Goal: Information Seeking & Learning: Learn about a topic

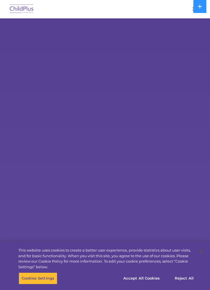
select select "MEDIUM"
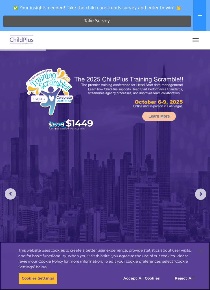
click at [139, 274] on button "Accept All Cookies" at bounding box center [141, 278] width 43 height 12
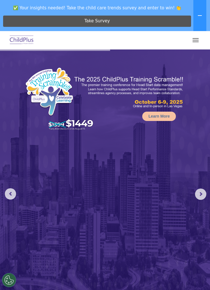
click at [200, 194] on rs-arrow at bounding box center [200, 194] width 11 height 11
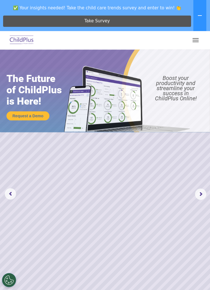
click at [199, 193] on rs-arrow at bounding box center [200, 194] width 11 height 11
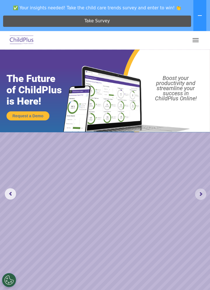
click at [205, 193] on rs-arrow at bounding box center [200, 194] width 11 height 11
click at [199, 194] on rs-arrow at bounding box center [200, 194] width 11 height 11
click at [204, 194] on rs-arrow at bounding box center [200, 194] width 11 height 11
click at [203, 192] on rs-arrow at bounding box center [200, 194] width 11 height 11
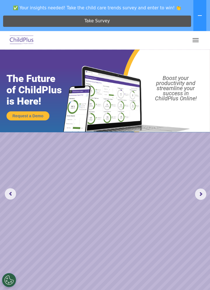
click at [205, 196] on rs-arrow at bounding box center [200, 194] width 11 height 11
click at [200, 192] on rs-arrow at bounding box center [200, 194] width 11 height 11
click at [198, 195] on rs-arrow at bounding box center [200, 194] width 11 height 11
click at [202, 194] on rs-arrow at bounding box center [200, 194] width 11 height 11
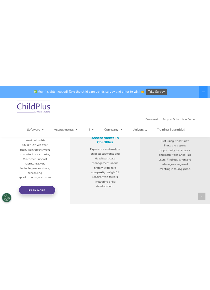
scroll to position [346, 0]
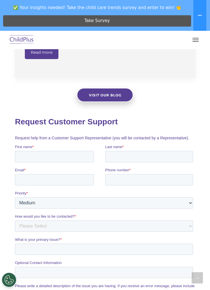
click at [195, 42] on span "button" at bounding box center [196, 42] width 6 height 1
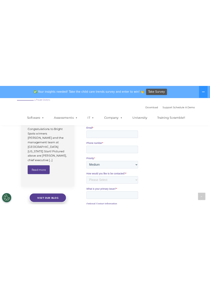
scroll to position [904, 0]
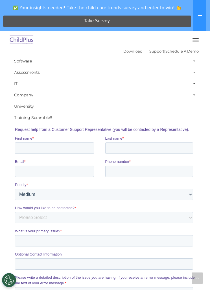
click at [195, 37] on button "button" at bounding box center [196, 40] width 12 height 9
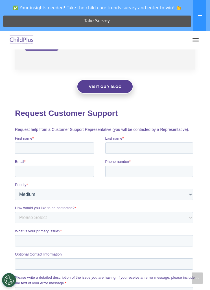
click at [19, 40] on img at bounding box center [21, 40] width 27 height 13
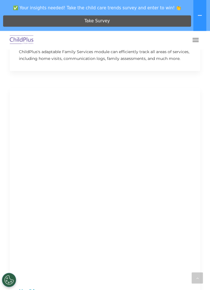
scroll to position [4325, 0]
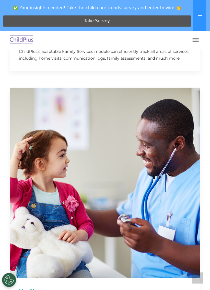
click at [204, 15] on button at bounding box center [200, 15] width 13 height 31
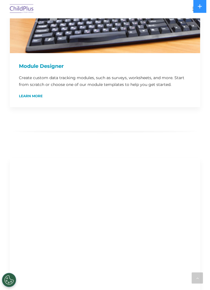
scroll to position [0, 0]
